Goal: Transaction & Acquisition: Purchase product/service

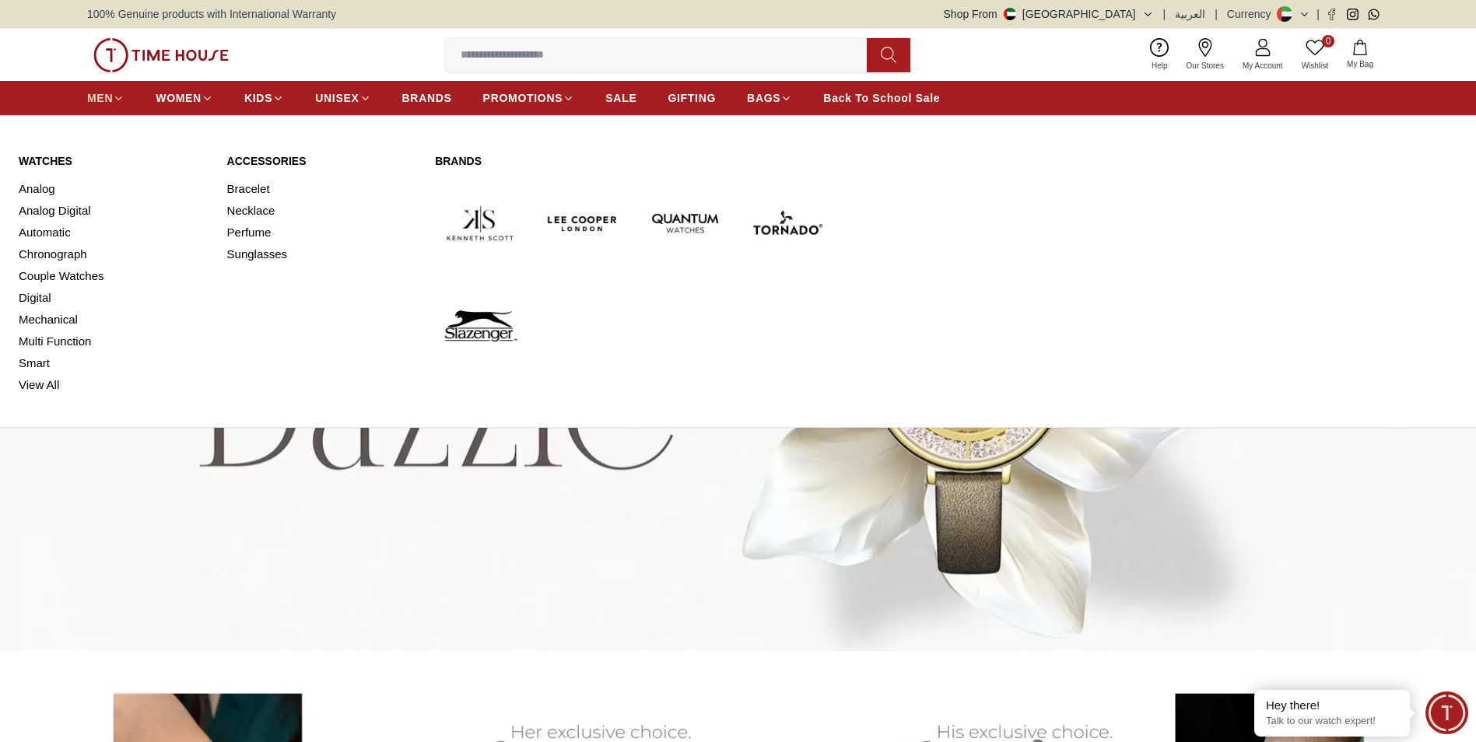
click at [94, 105] on span "MEN" at bounding box center [100, 98] width 26 height 16
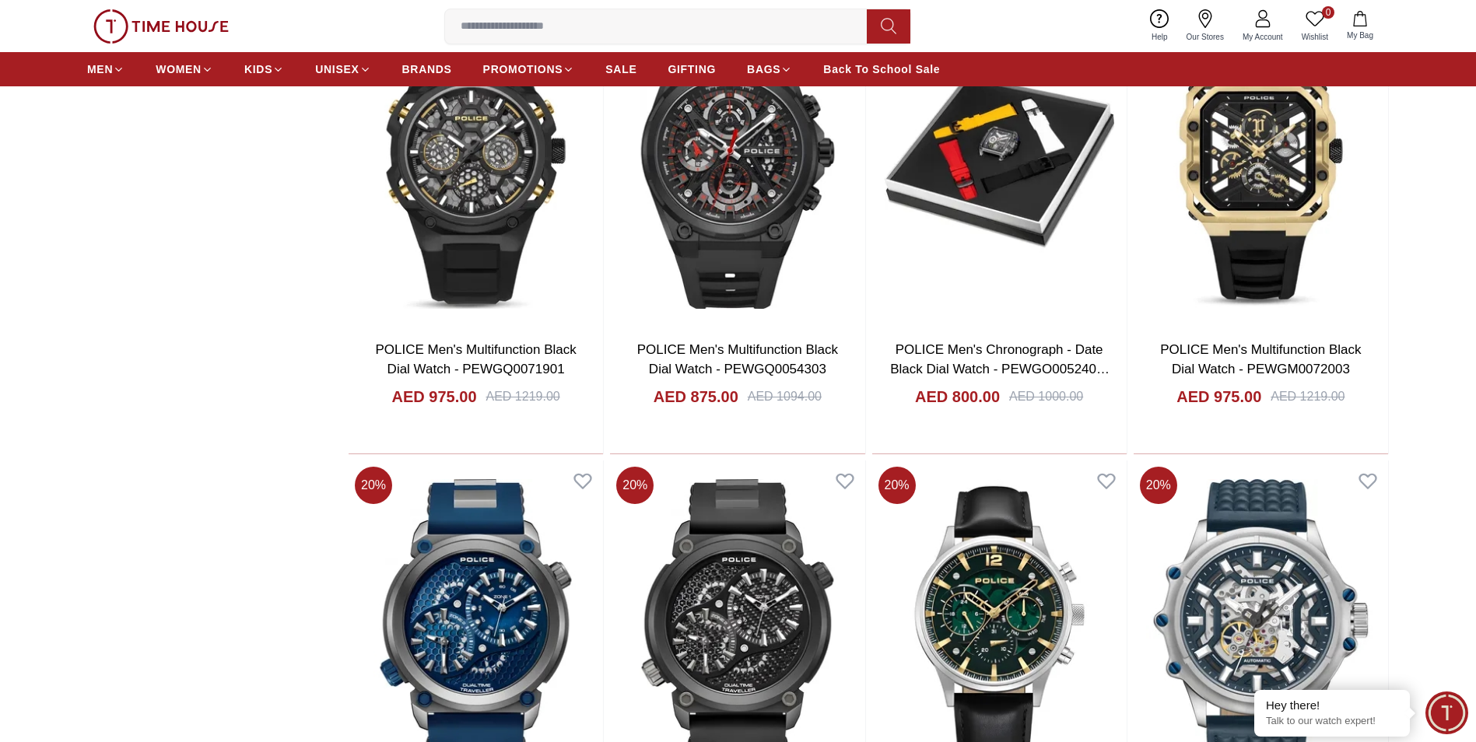
scroll to position [2023, 0]
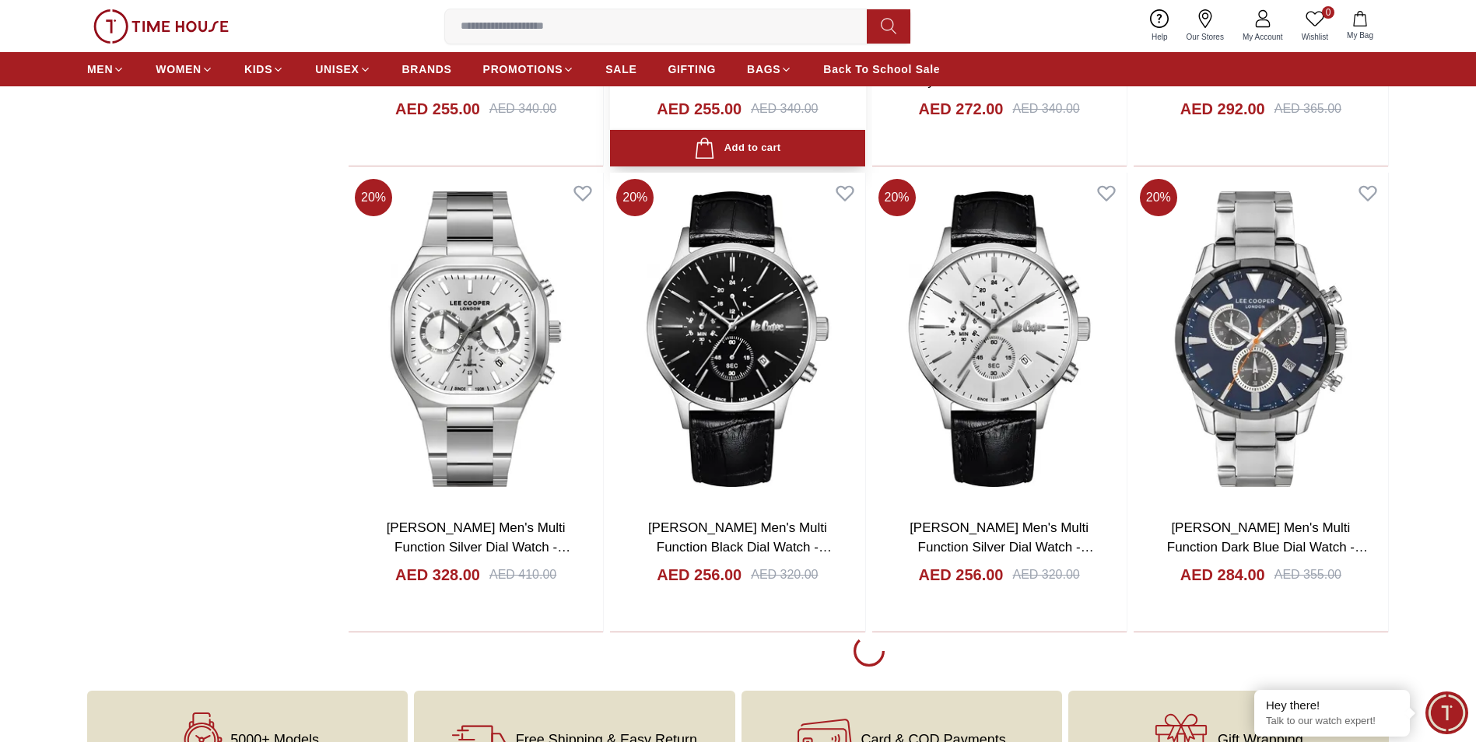
scroll to position [4279, 0]
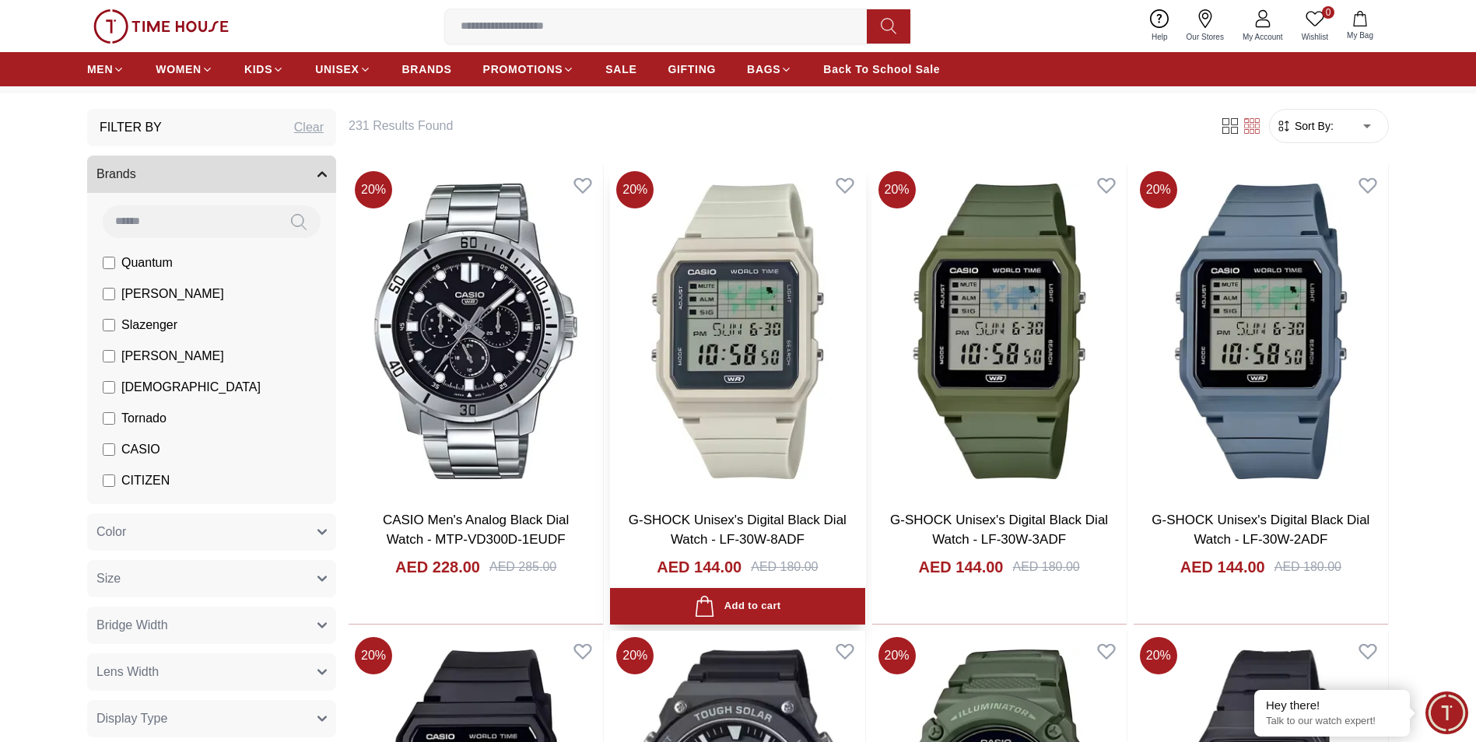
scroll to position [156, 0]
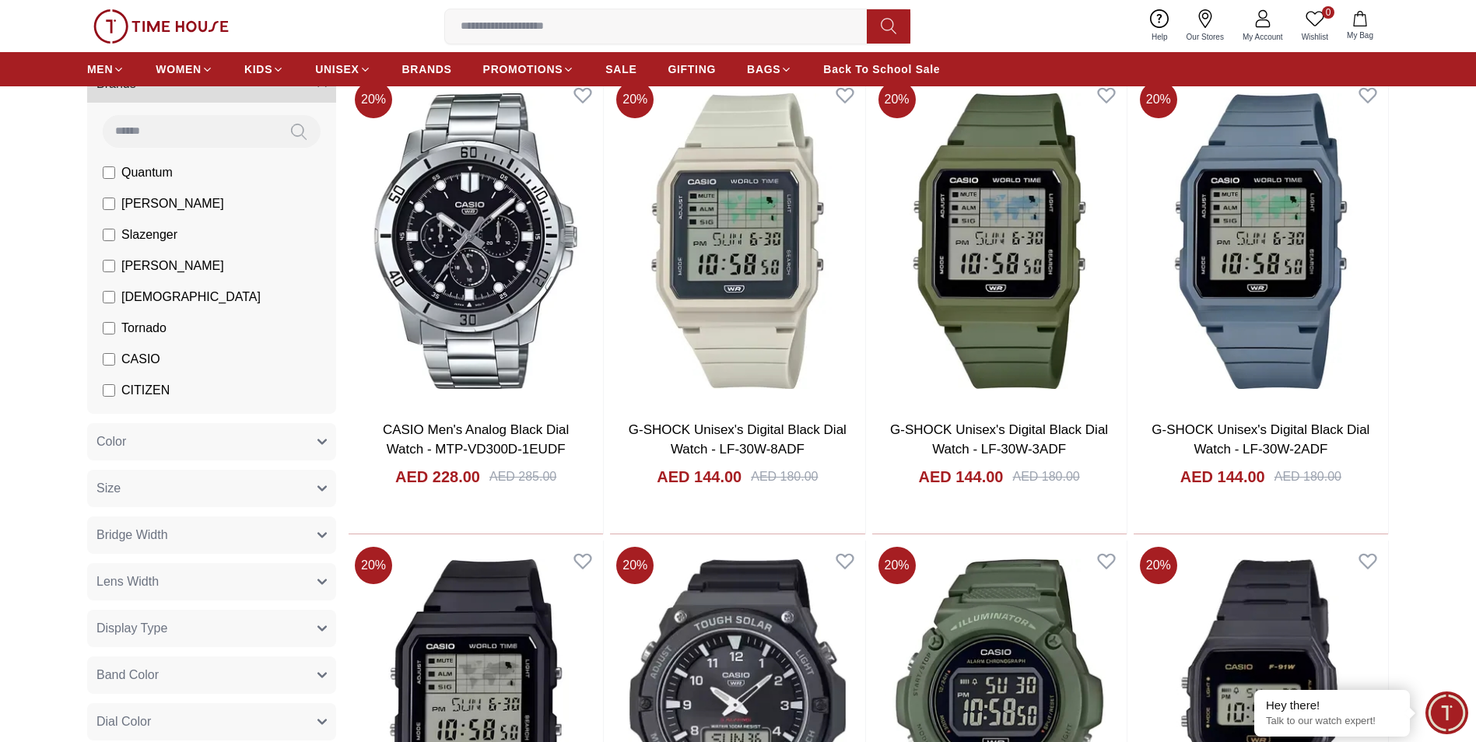
click at [139, 391] on span "CITIZEN" at bounding box center [145, 390] width 48 height 19
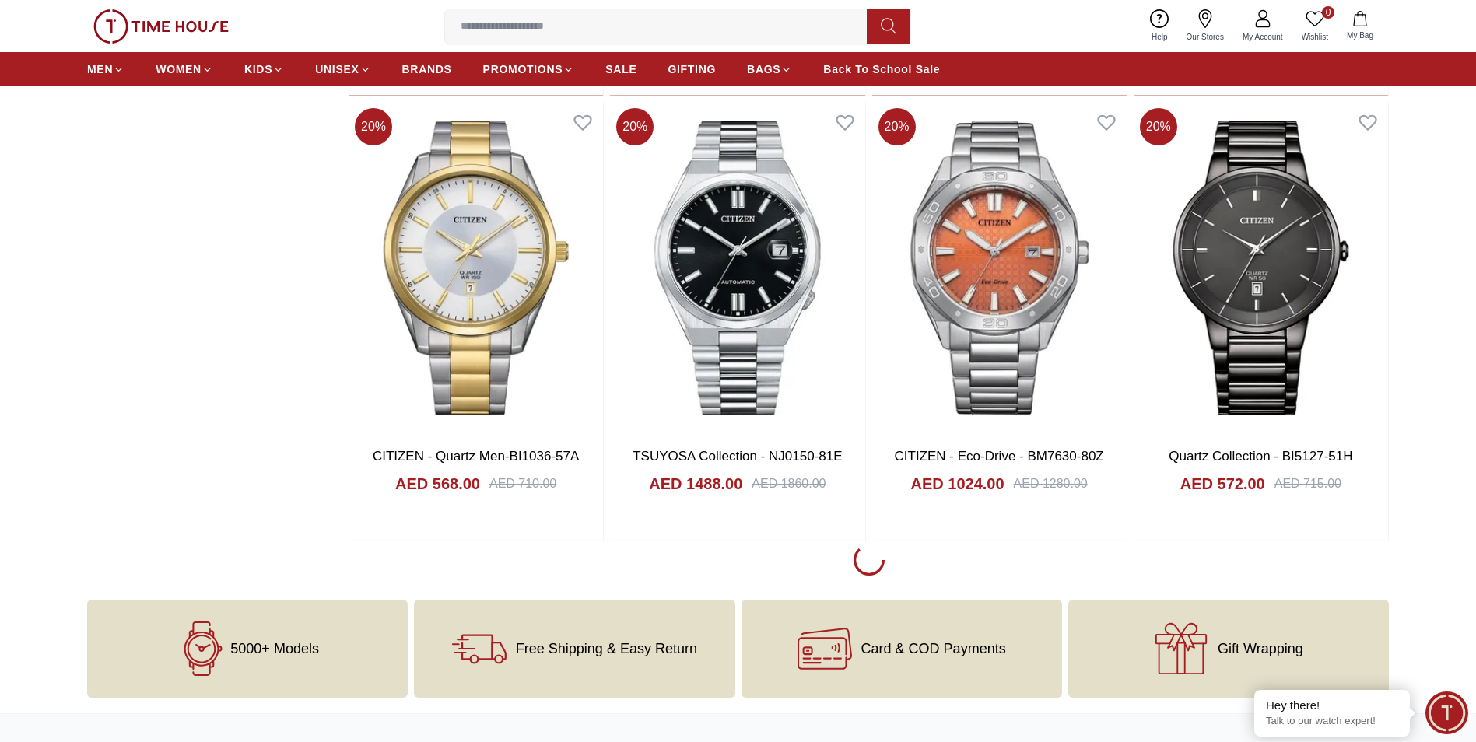
scroll to position [2023, 0]
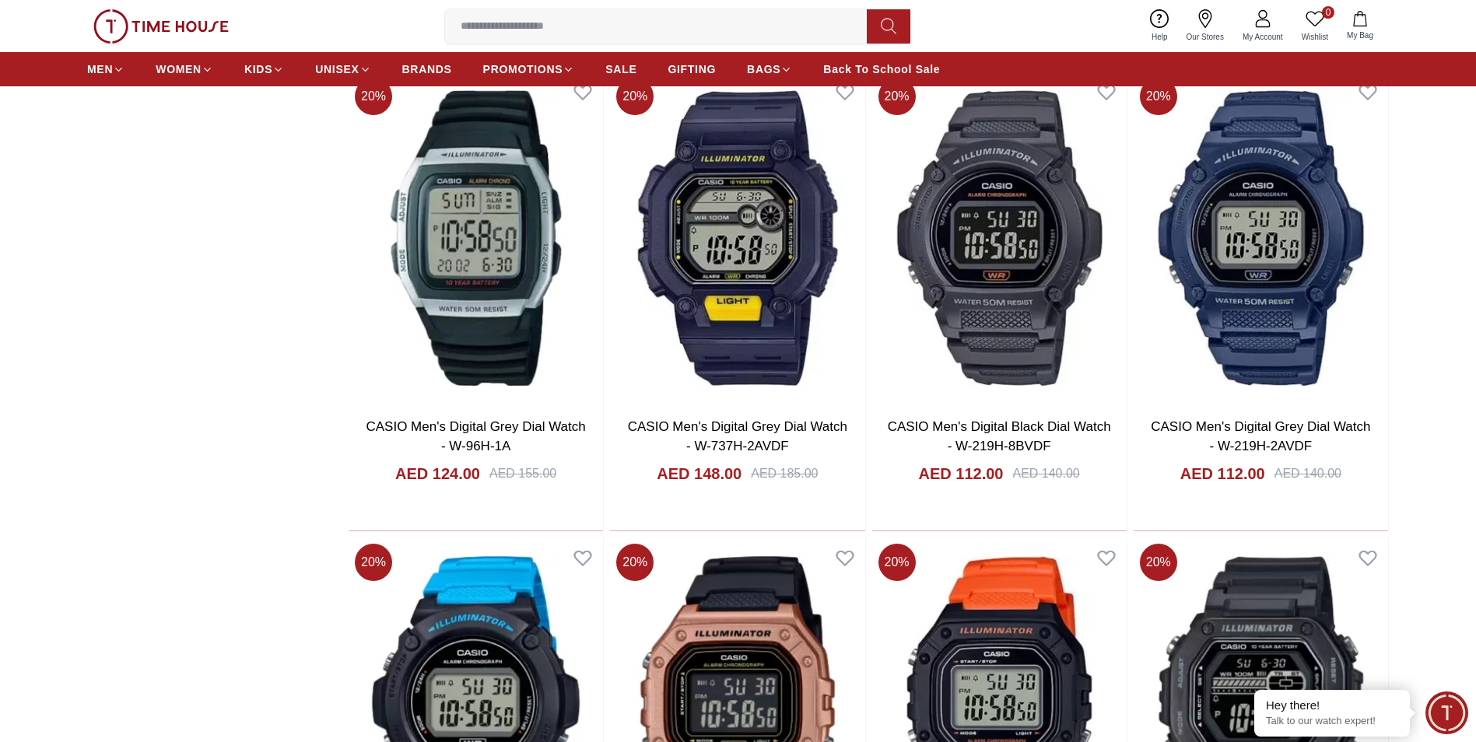
scroll to position [5757, 0]
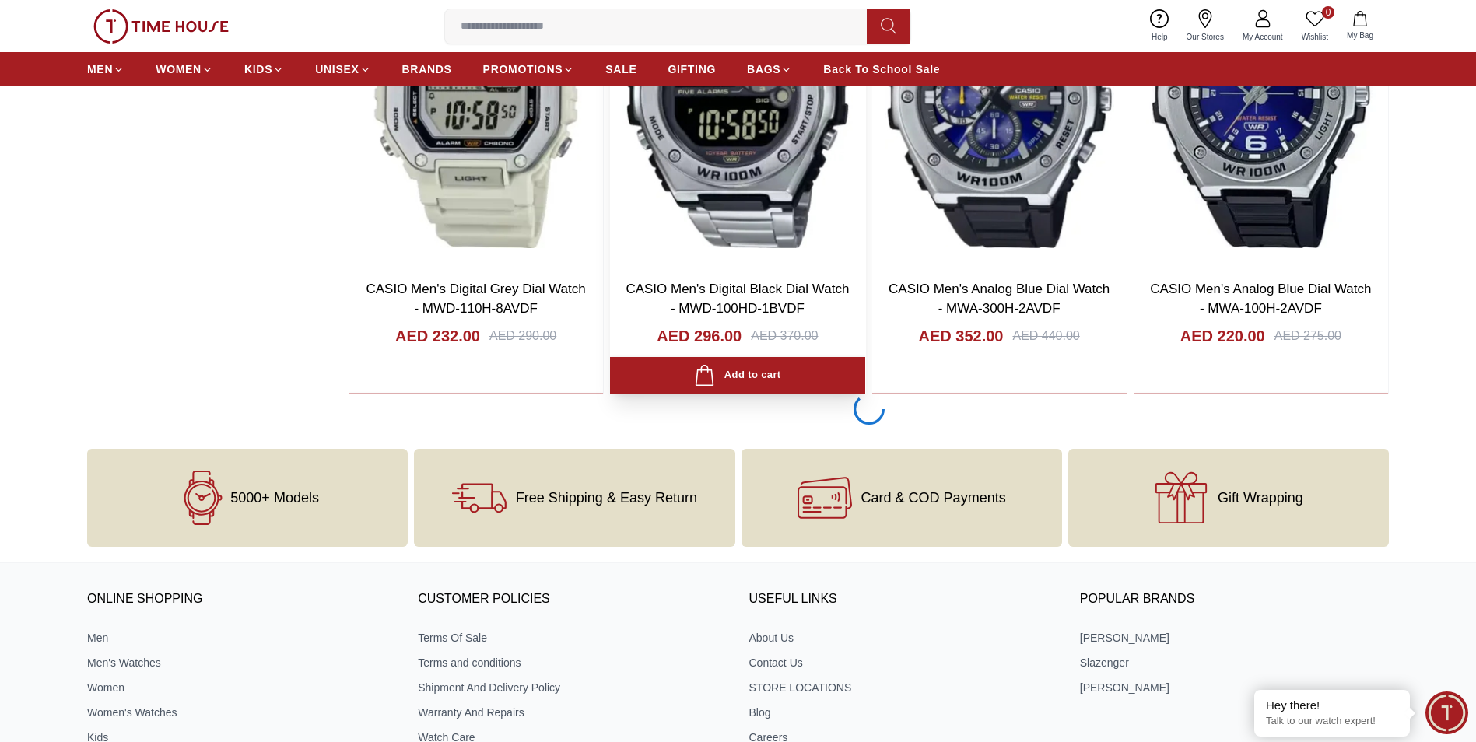
scroll to position [6847, 0]
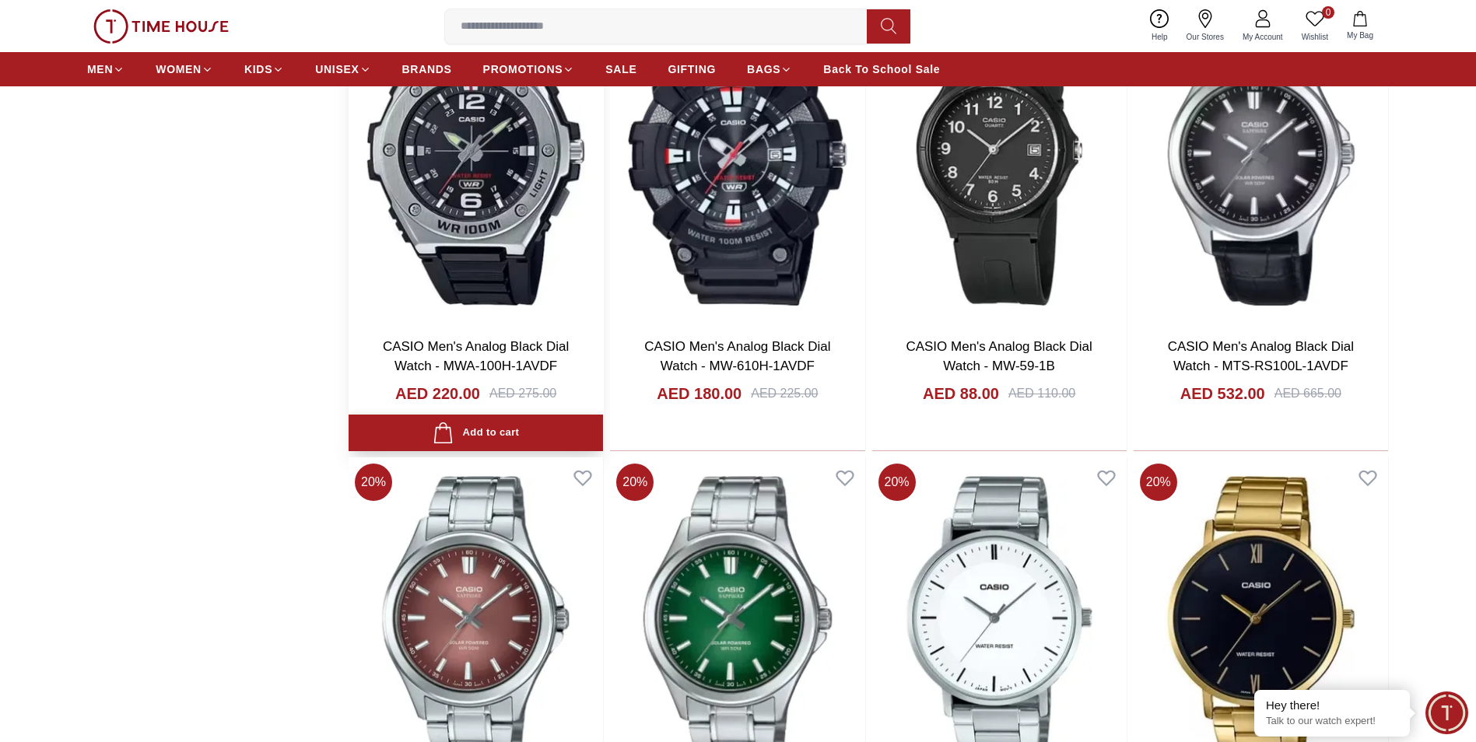
scroll to position [7236, 0]
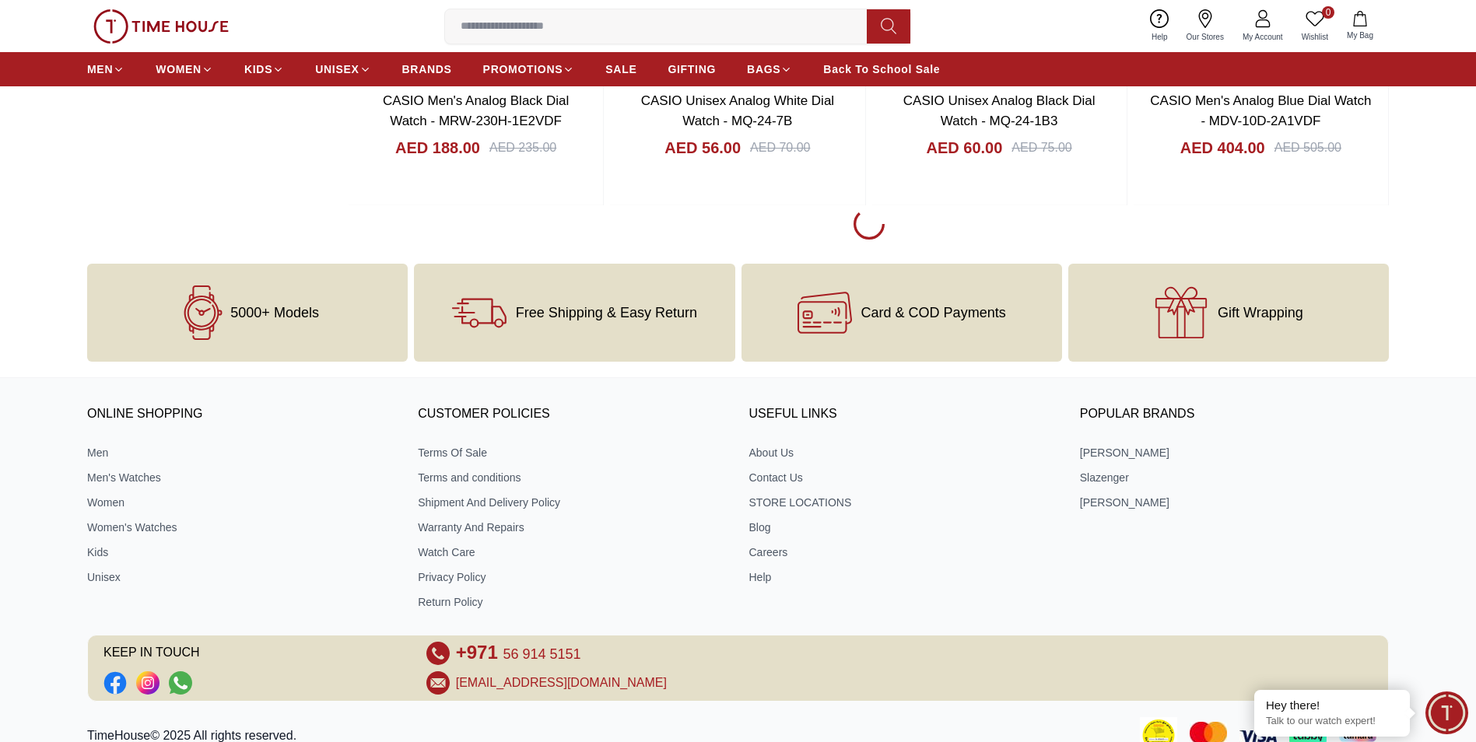
scroll to position [11509, 0]
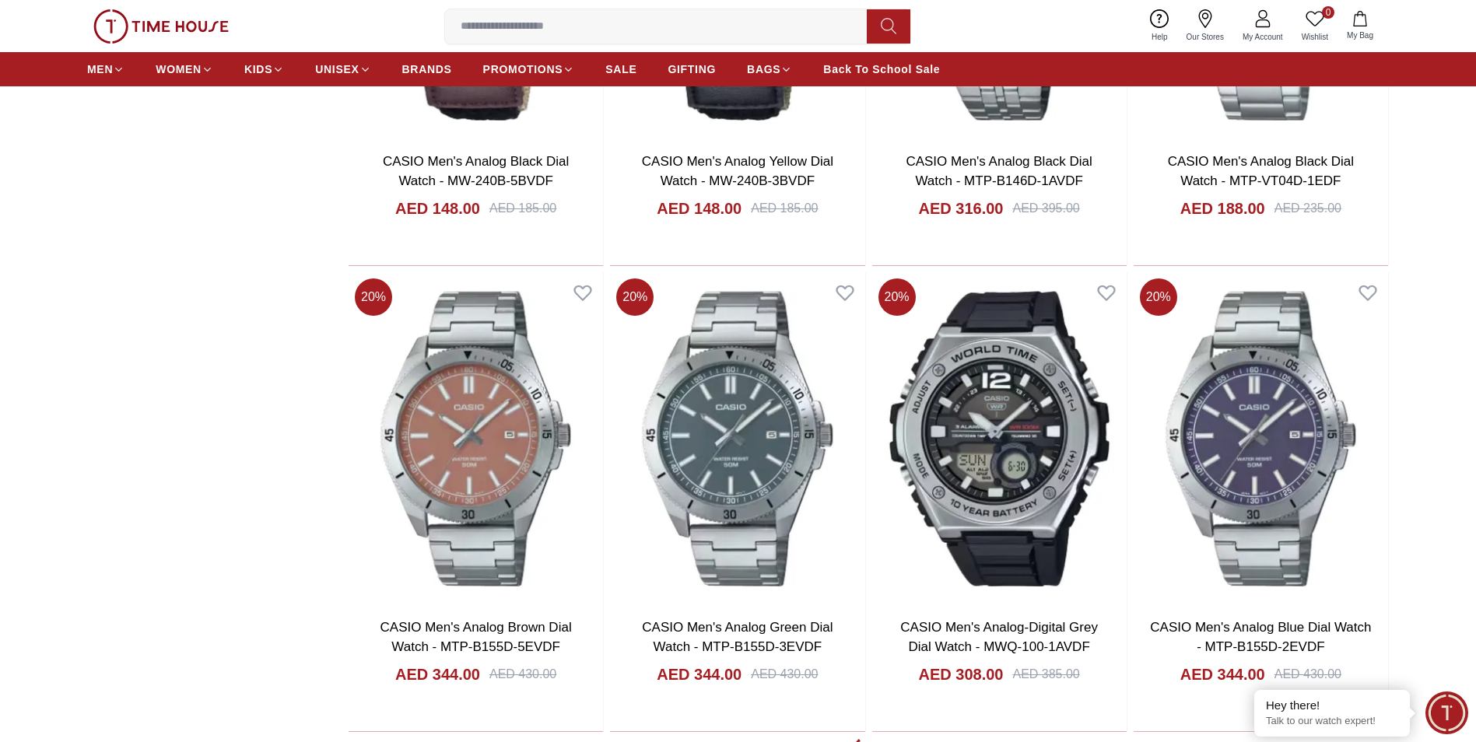
scroll to position [15788, 0]
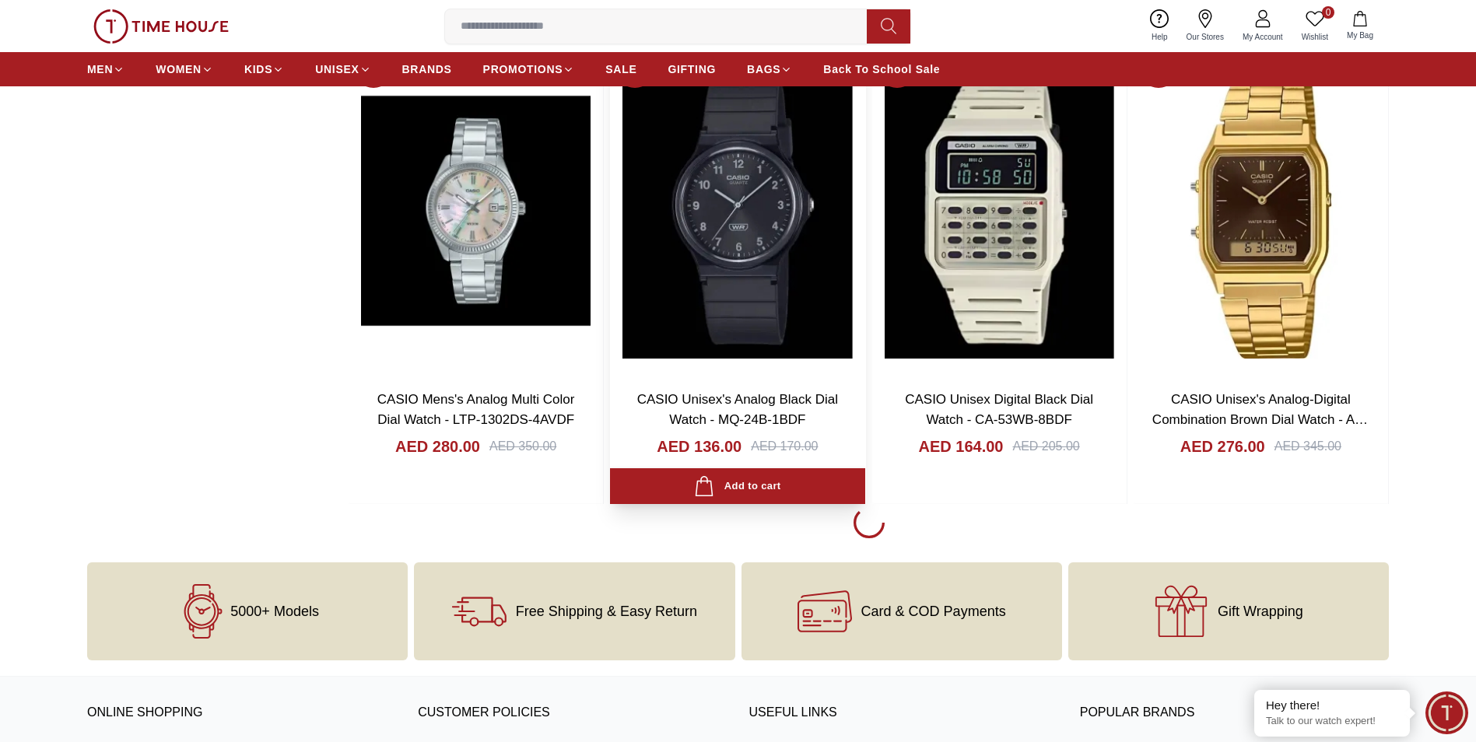
scroll to position [20689, 0]
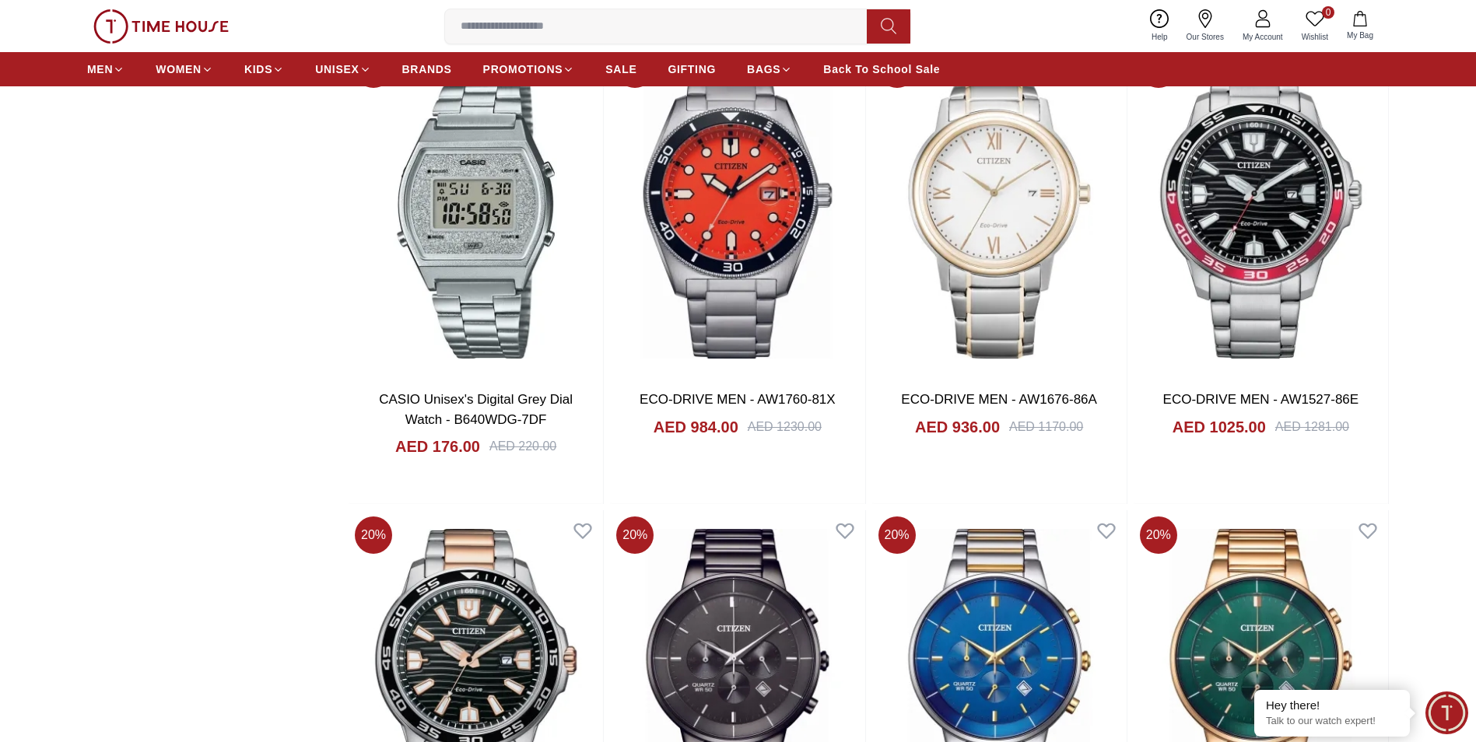
scroll to position [25046, 0]
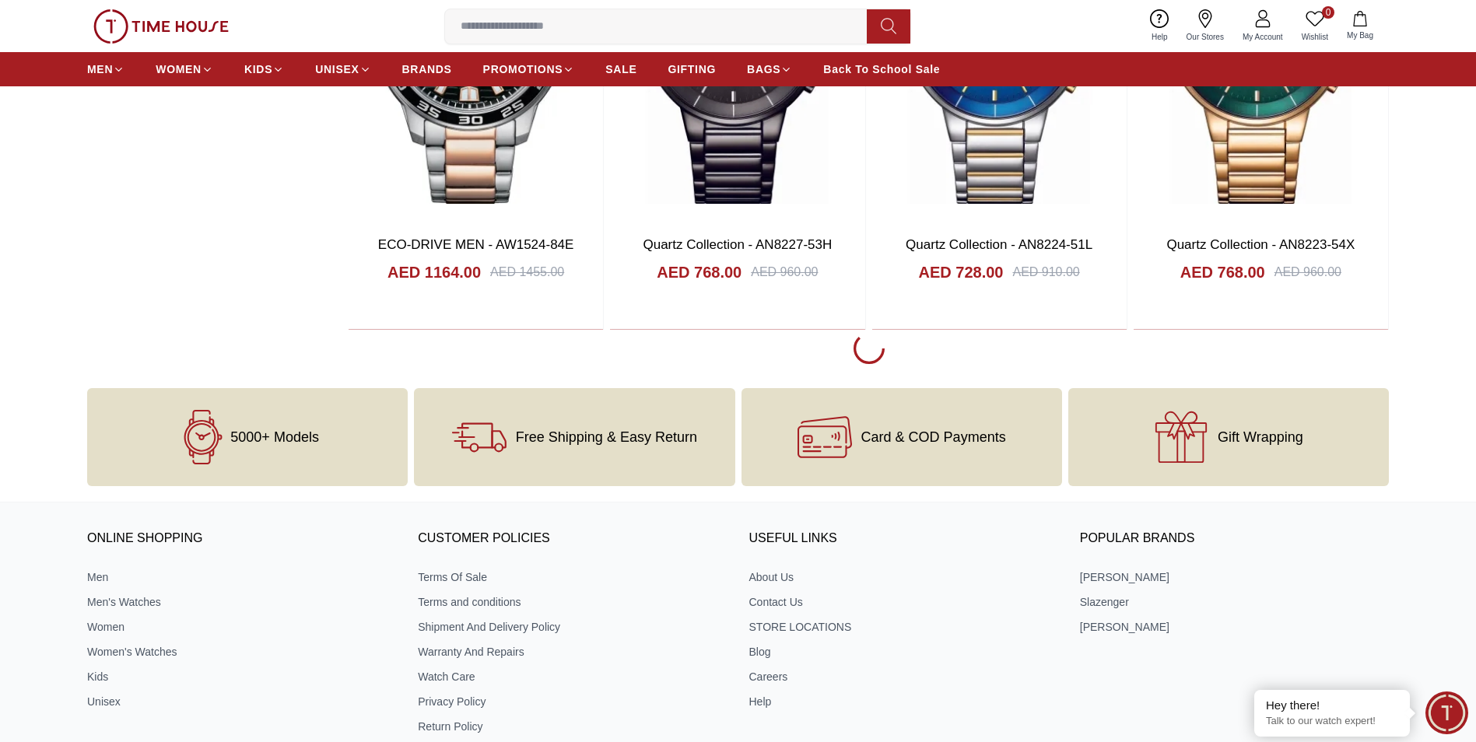
scroll to position [25591, 0]
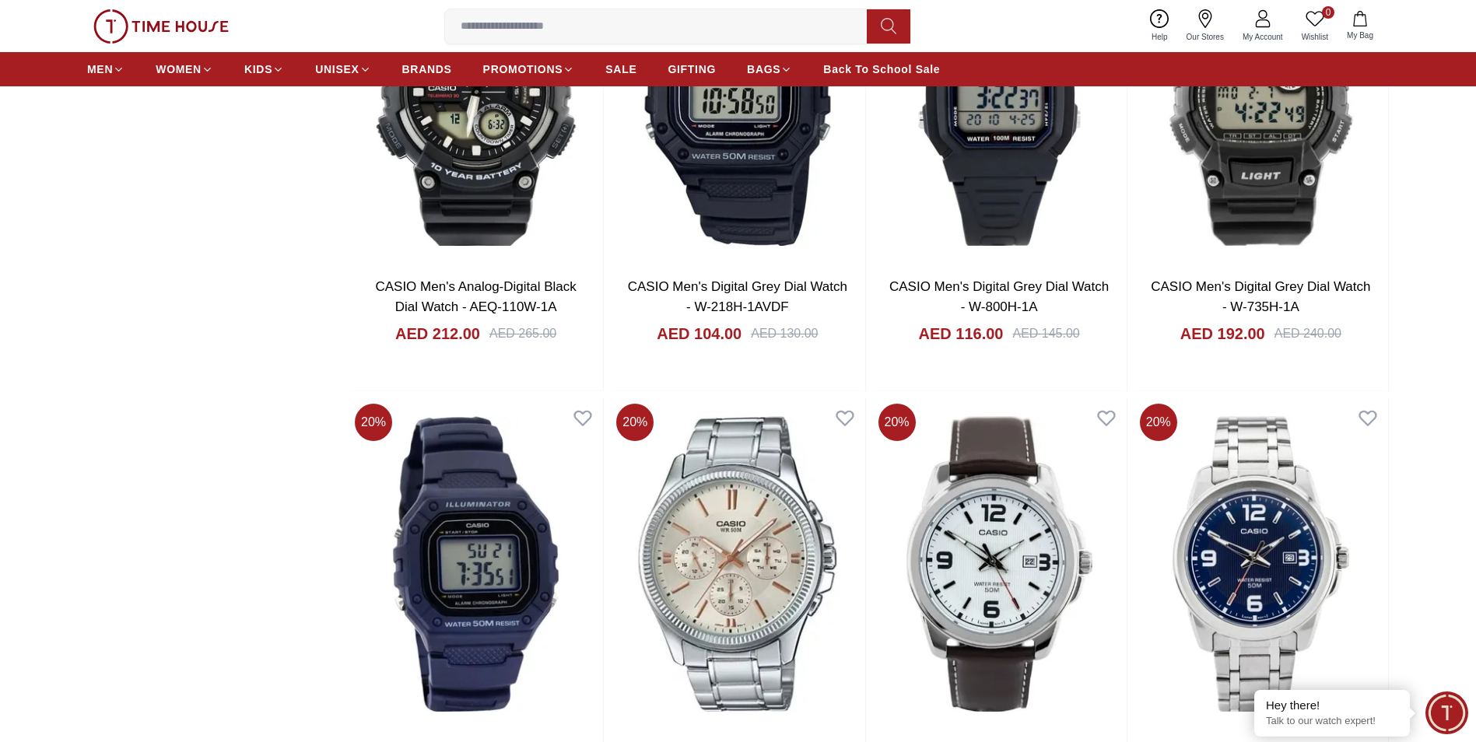
scroll to position [29715, 0]
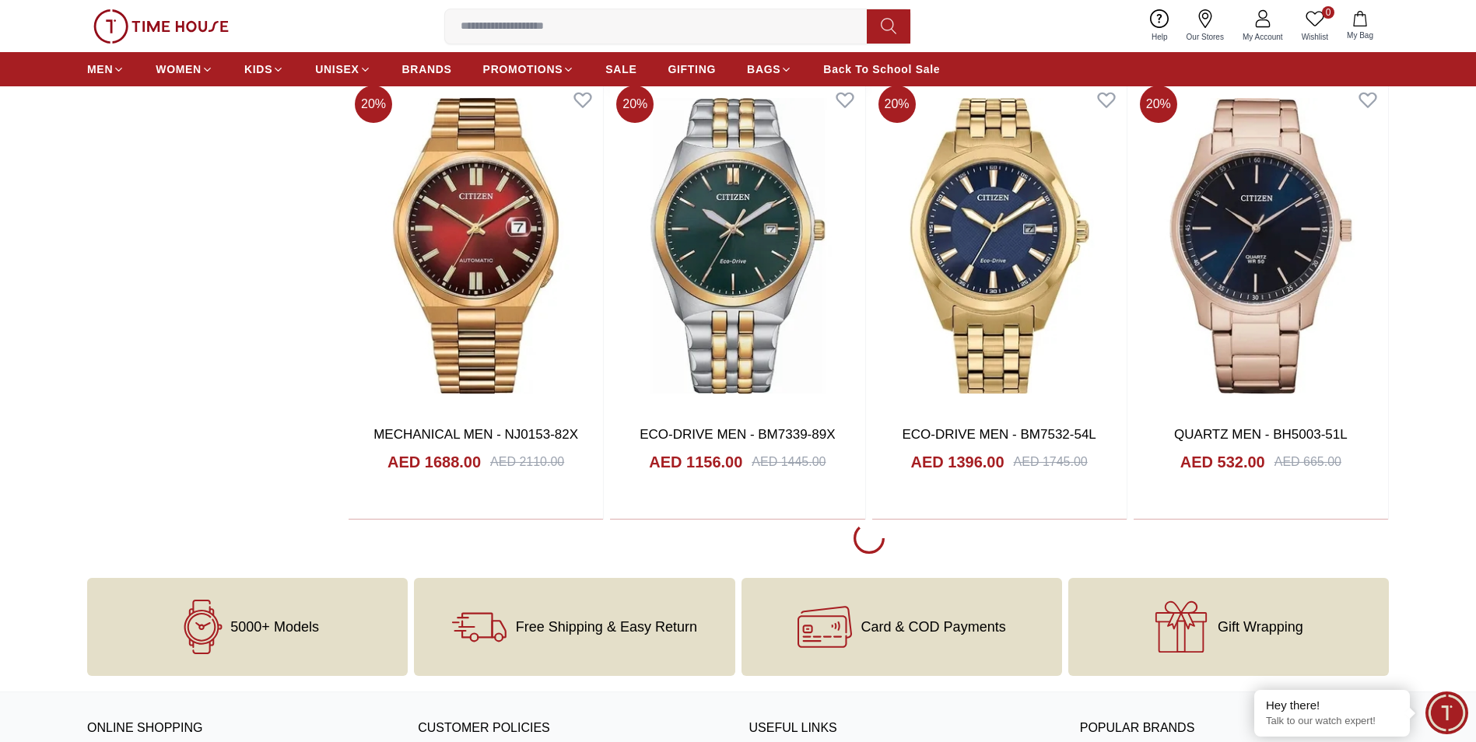
scroll to position [34538, 0]
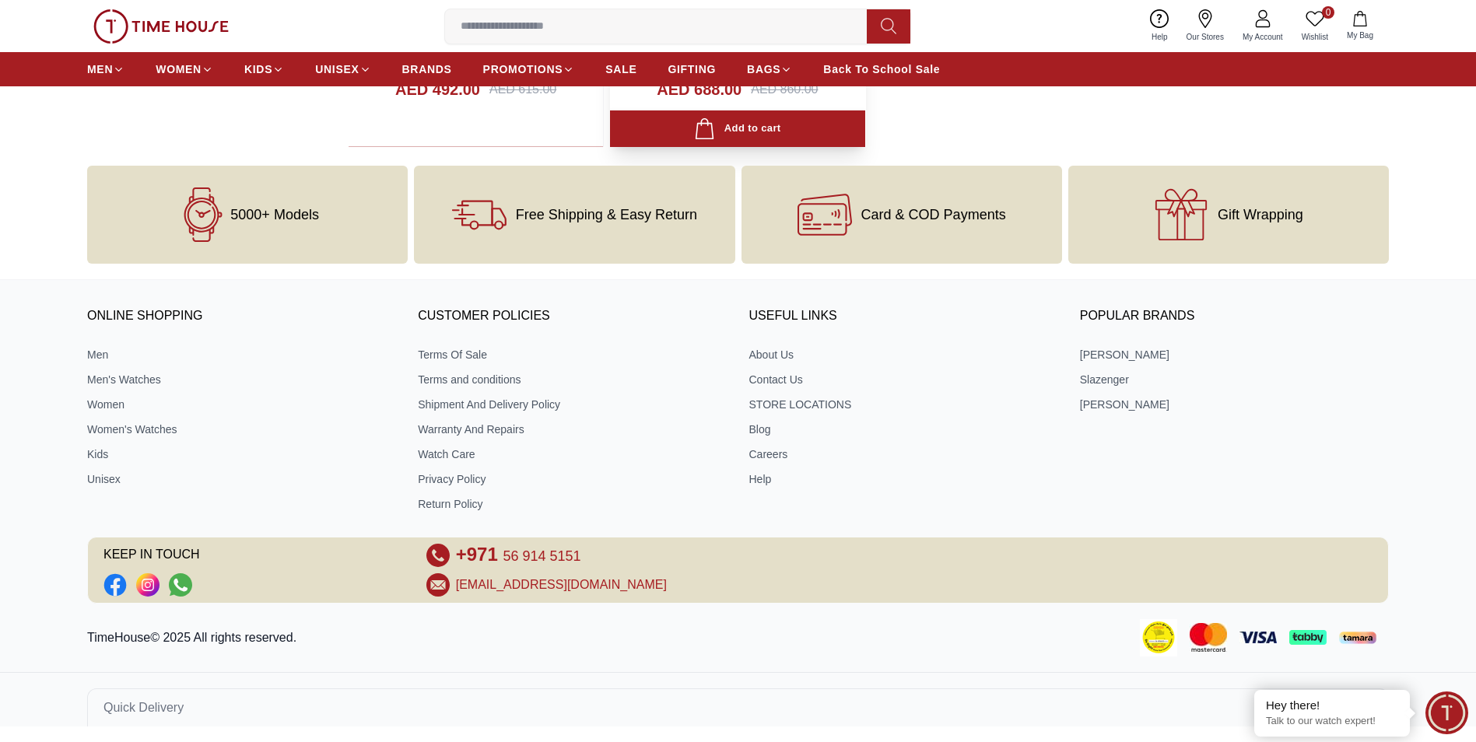
scroll to position [36806, 0]
